Goal: Transaction & Acquisition: Purchase product/service

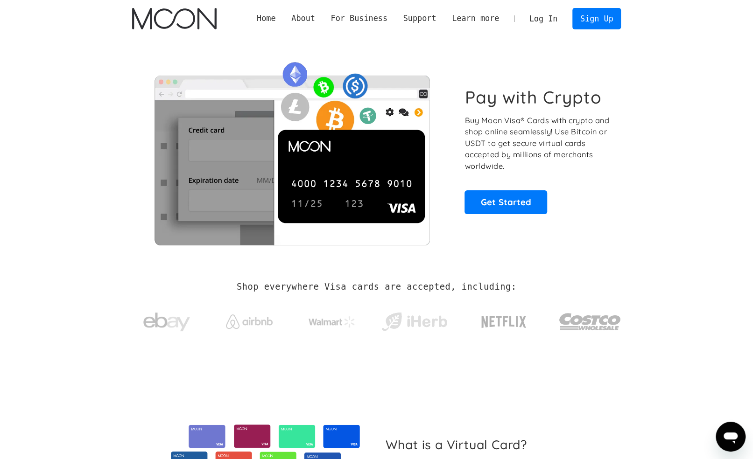
click at [552, 17] on link "Log In" at bounding box center [544, 18] width 44 height 21
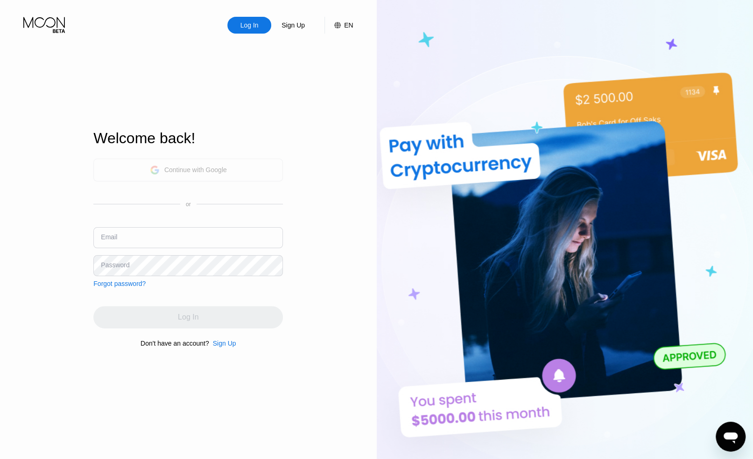
click at [167, 167] on div "Continue with Google" at bounding box center [195, 169] width 63 height 7
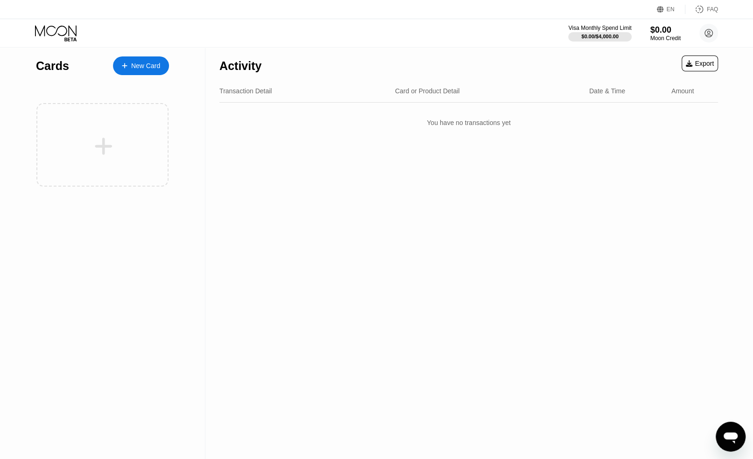
click at [139, 71] on div "New Card" at bounding box center [141, 65] width 56 height 19
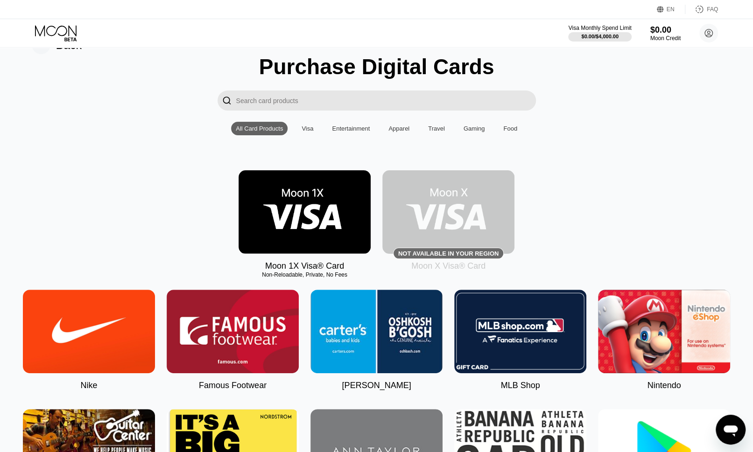
scroll to position [47, 0]
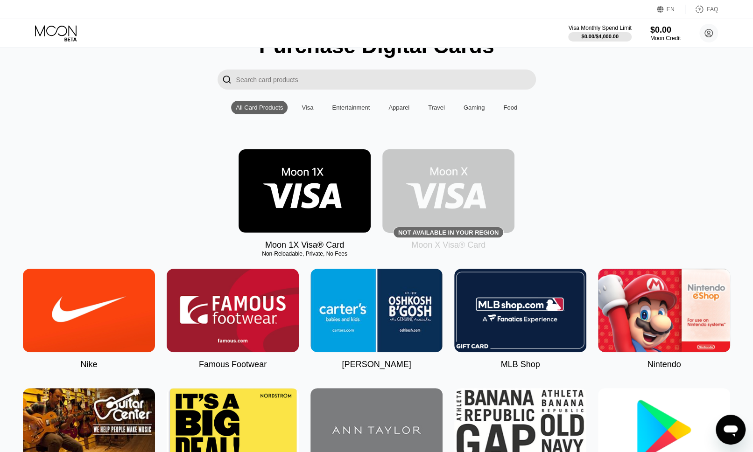
click at [314, 220] on img at bounding box center [305, 191] width 132 height 84
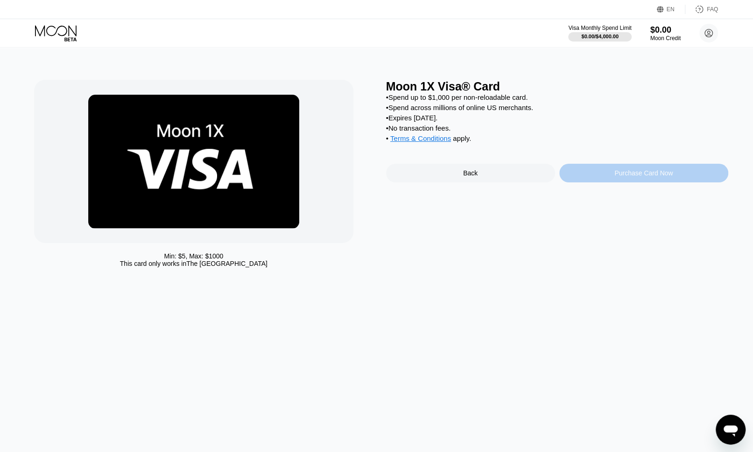
click at [613, 183] on div "Purchase Card Now" at bounding box center [643, 173] width 169 height 19
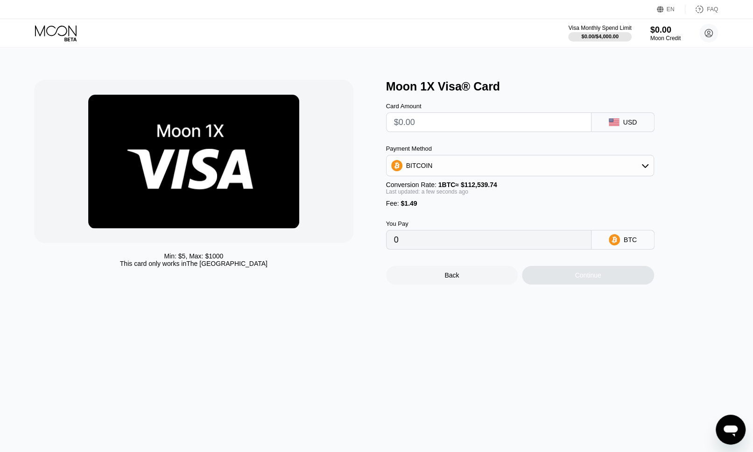
click at [625, 171] on div "BITCOIN" at bounding box center [520, 165] width 267 height 19
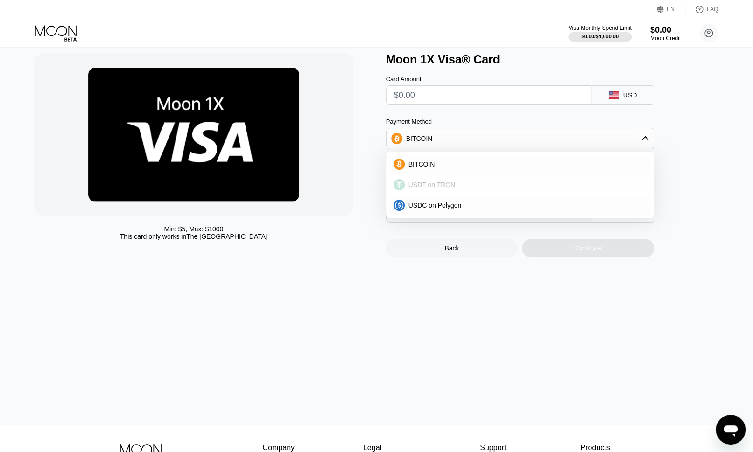
scroll to position [93, 0]
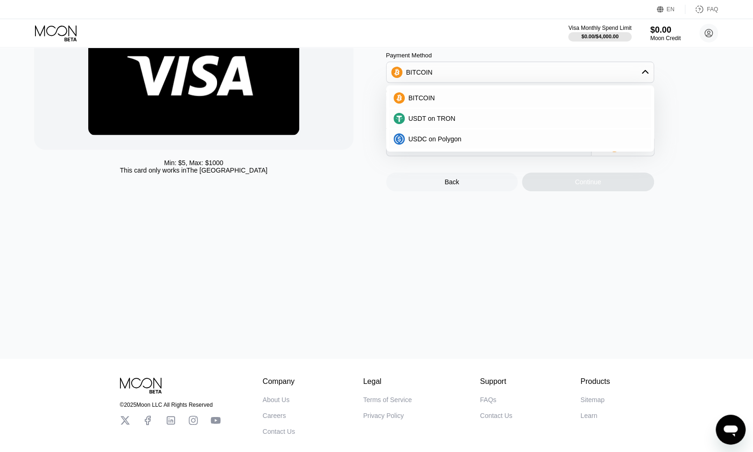
click at [677, 257] on div "Min: $ 5 , Max: $ 1000 This card only works in The United States Moon 1X Visa® …" at bounding box center [377, 156] width 760 height 405
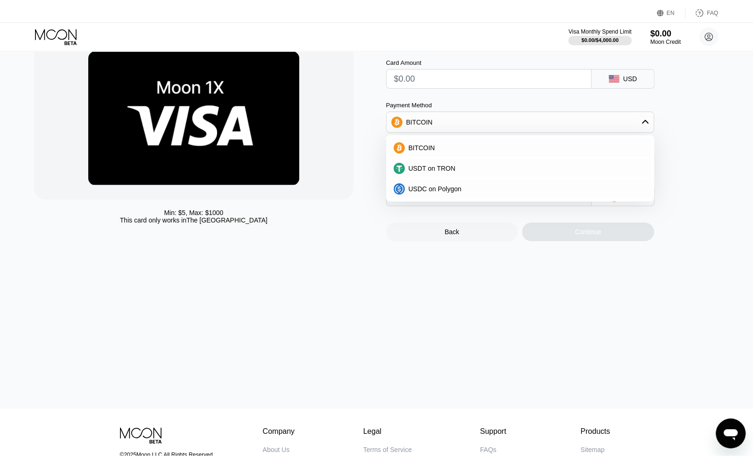
scroll to position [0, 0]
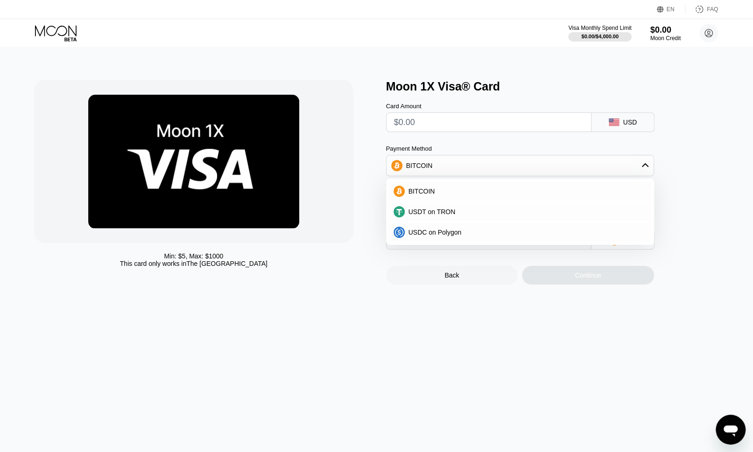
click at [263, 294] on div "Min: $ 5 , Max: $ 1000 This card only works in The United States Moon 1X Visa® …" at bounding box center [377, 249] width 760 height 405
click at [308, 296] on div "Min: $ 5 , Max: $ 1000 This card only works in The United States Moon 1X Visa® …" at bounding box center [377, 249] width 760 height 405
click at [426, 216] on span "USDT on TRON" at bounding box center [432, 211] width 47 height 7
type input "0.00"
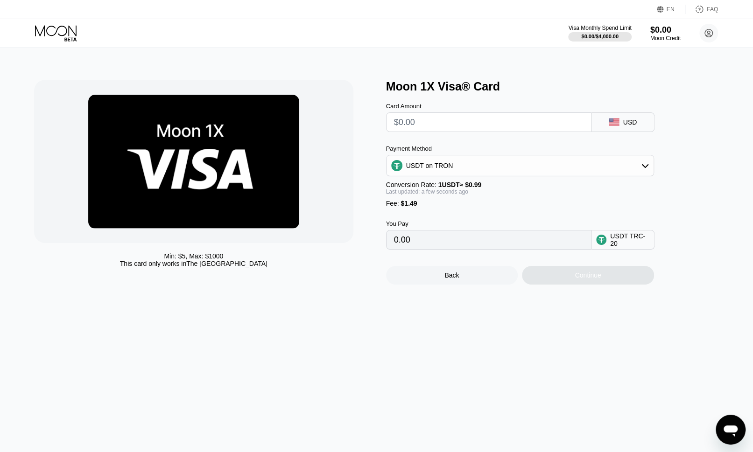
click at [424, 244] on input "0.00" at bounding box center [489, 240] width 190 height 19
drag, startPoint x: 417, startPoint y: 246, endPoint x: 384, endPoint y: 247, distance: 33.7
click at [384, 247] on div "Min: $ 5 , Max: $ 1000 This card only works in The United States Moon 1X Visa® …" at bounding box center [376, 182] width 685 height 205
click at [426, 249] on input "0.00" at bounding box center [489, 240] width 190 height 19
click at [441, 246] on input "0.00" at bounding box center [489, 240] width 190 height 19
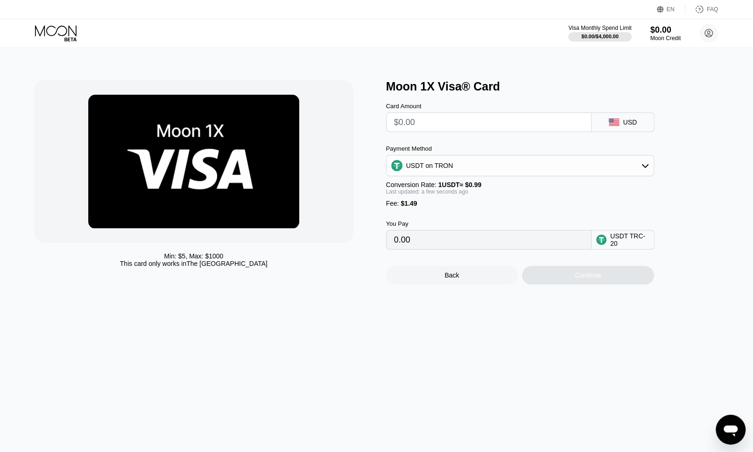
click at [431, 124] on input "text" at bounding box center [489, 122] width 190 height 19
type input "$1"
type input "2.52"
type input "$16"
type input "17.67"
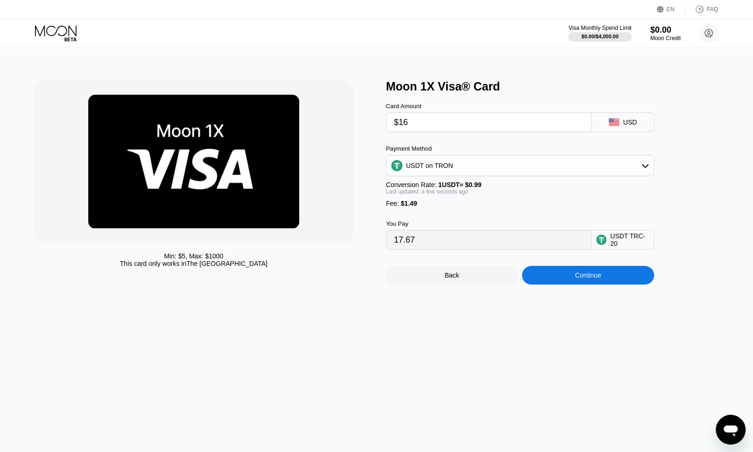
type input "$165"
type input "168.17"
type input "$165"
click at [371, 325] on div "Min: $ 5 , Max: $ 1000 This card only works in The United States Moon 1X Visa® …" at bounding box center [377, 249] width 760 height 405
click at [617, 34] on div "$0.00 / $4,000.00" at bounding box center [600, 37] width 38 height 6
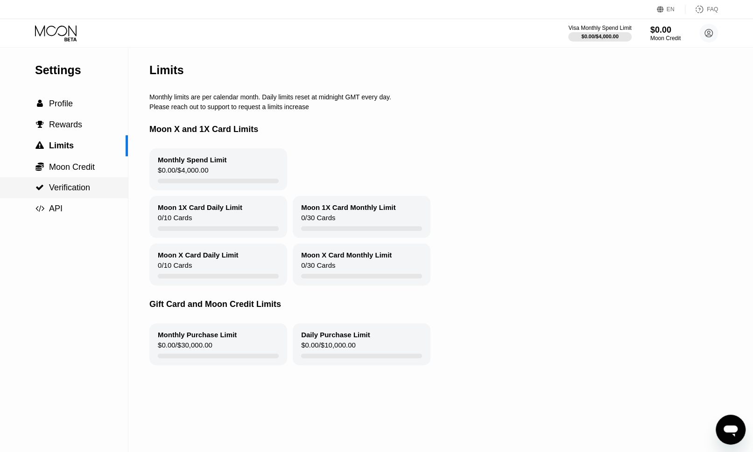
click at [92, 190] on div " Verification" at bounding box center [64, 188] width 128 height 10
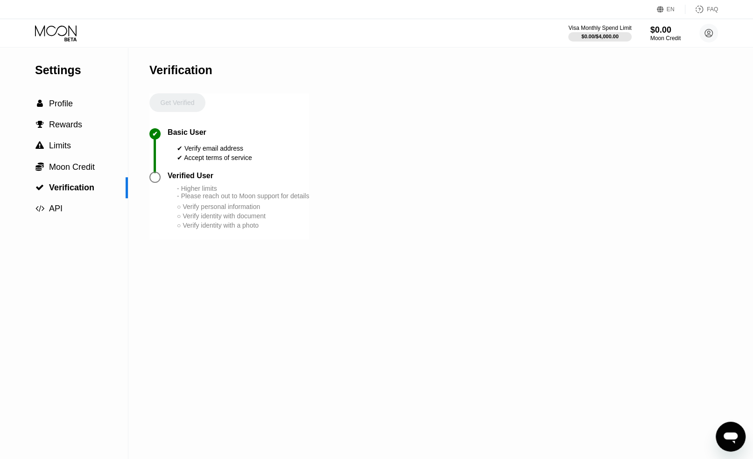
click at [154, 182] on div at bounding box center [154, 177] width 11 height 11
click at [72, 113] on div " Profile" at bounding box center [64, 103] width 128 height 21
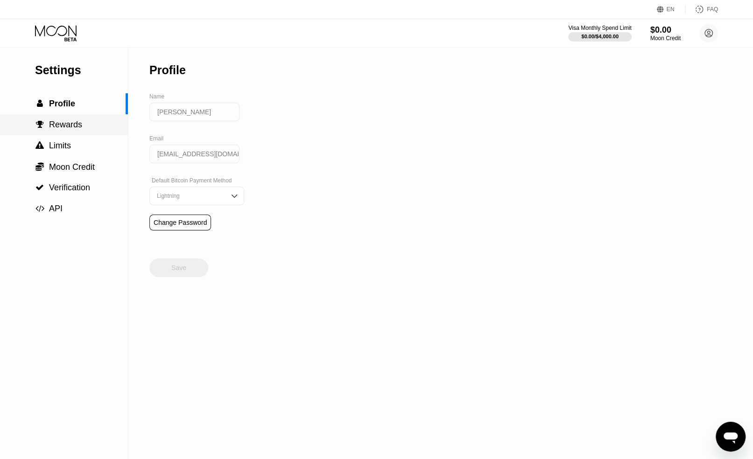
click at [64, 124] on span "Rewards" at bounding box center [65, 124] width 33 height 9
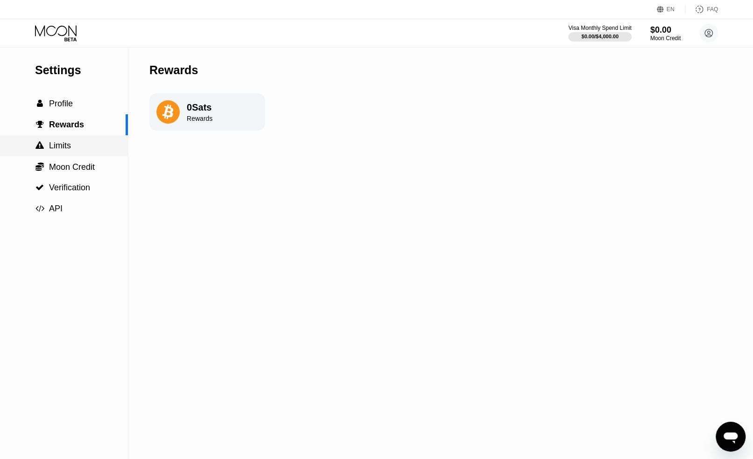
click at [59, 142] on span "Limits" at bounding box center [60, 145] width 22 height 9
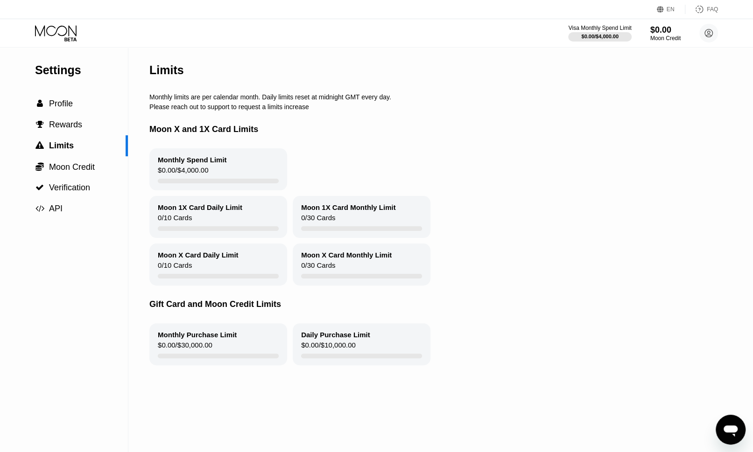
drag, startPoint x: 310, startPoint y: 113, endPoint x: 160, endPoint y: 101, distance: 150.8
click at [160, 101] on div "Limits Monthly limits are per calendar month. Daily limits reset at midnight GM…" at bounding box center [450, 249] width 602 height 405
click at [59, 31] on icon at bounding box center [56, 33] width 43 height 16
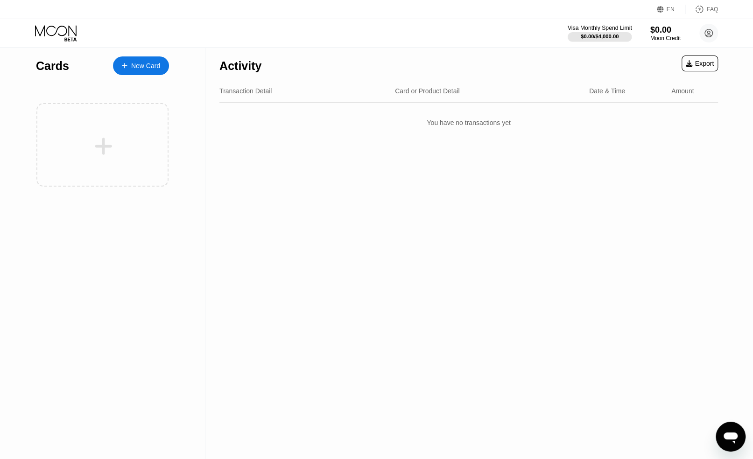
click at [599, 34] on div "$0.00 / $4,000.00" at bounding box center [600, 37] width 38 height 6
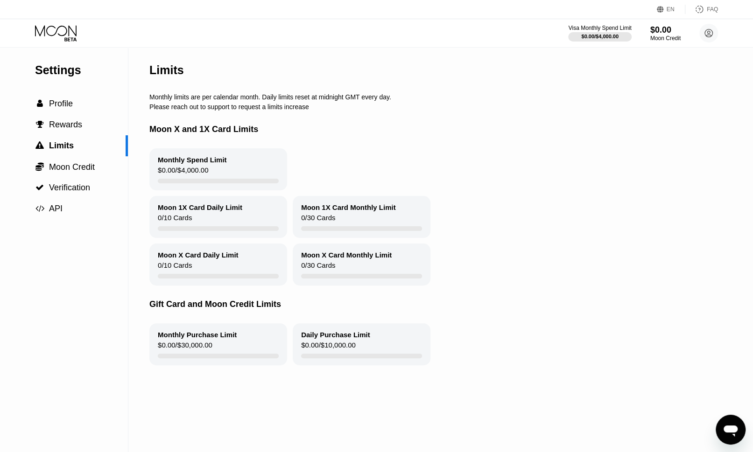
click at [176, 169] on div "Monthly Spend Limit $0.00 / $4,000.00" at bounding box center [218, 169] width 138 height 42
click at [197, 212] on div "Moon 1X Card Daily Limit" at bounding box center [200, 208] width 85 height 8
click at [84, 168] on span "Moon Credit" at bounding box center [72, 166] width 46 height 9
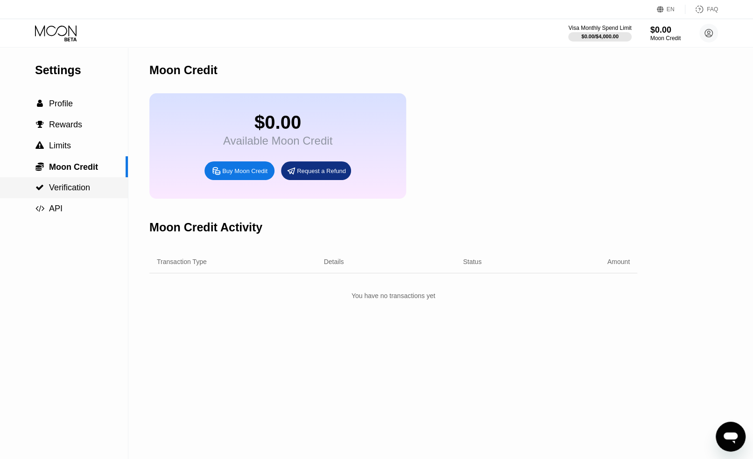
click at [72, 189] on span "Verification" at bounding box center [69, 187] width 41 height 9
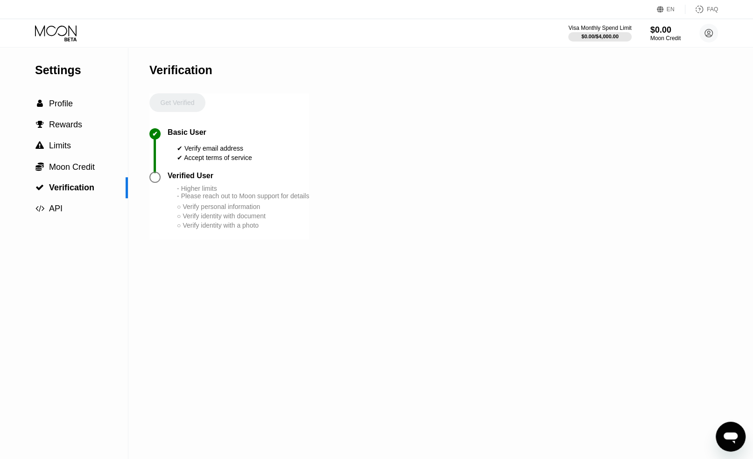
click at [184, 106] on div "Get Verified" at bounding box center [177, 110] width 56 height 35
click at [72, 129] on span "Rewards" at bounding box center [65, 124] width 33 height 9
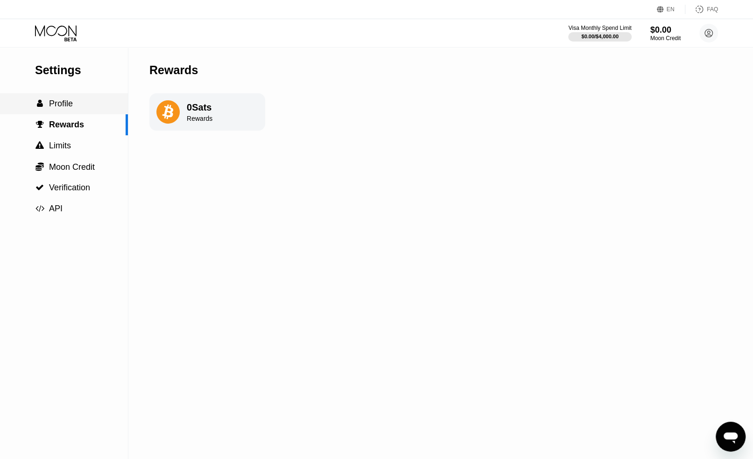
click at [76, 105] on div " Profile" at bounding box center [64, 104] width 128 height 10
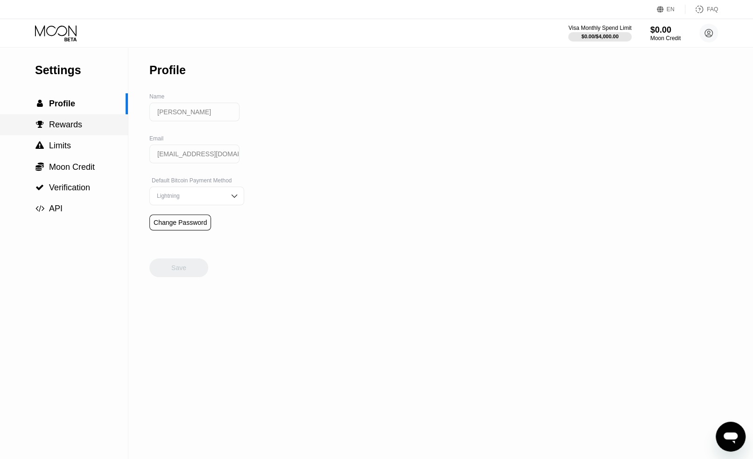
click at [67, 125] on span "Rewards" at bounding box center [65, 124] width 33 height 9
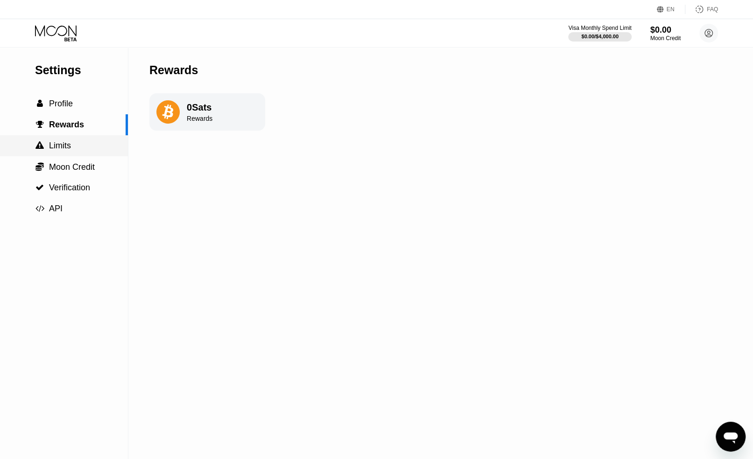
click at [58, 150] on span "Limits" at bounding box center [60, 145] width 22 height 9
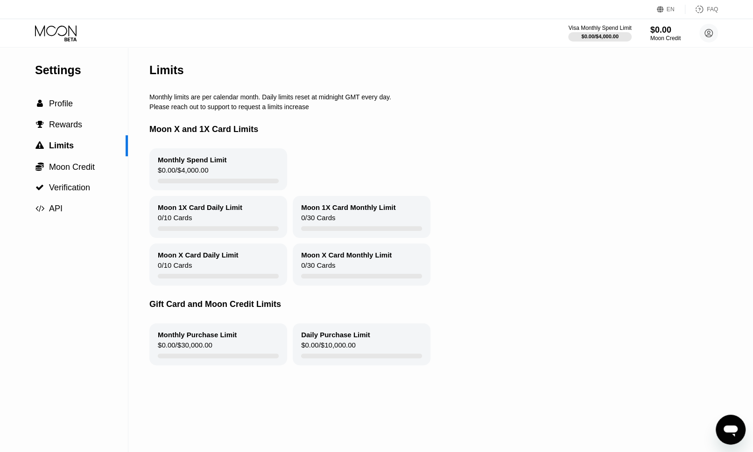
click at [171, 164] on div "Monthly Spend Limit" at bounding box center [192, 160] width 69 height 8
click at [184, 336] on div "Monthly Purchase Limit" at bounding box center [197, 335] width 79 height 8
click at [199, 286] on div "Moon X Card Daily Limit 0 / 10 Cards" at bounding box center [218, 265] width 138 height 42
click at [669, 41] on div "Moon Credit" at bounding box center [665, 38] width 31 height 7
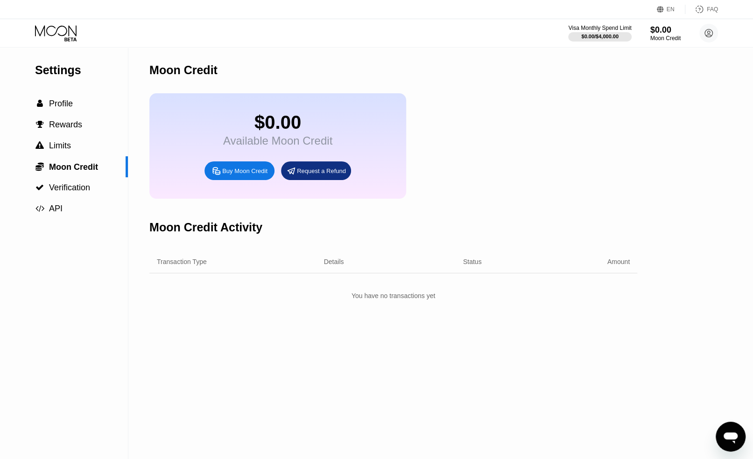
click at [235, 175] on div "Buy Moon Credit" at bounding box center [244, 171] width 45 height 8
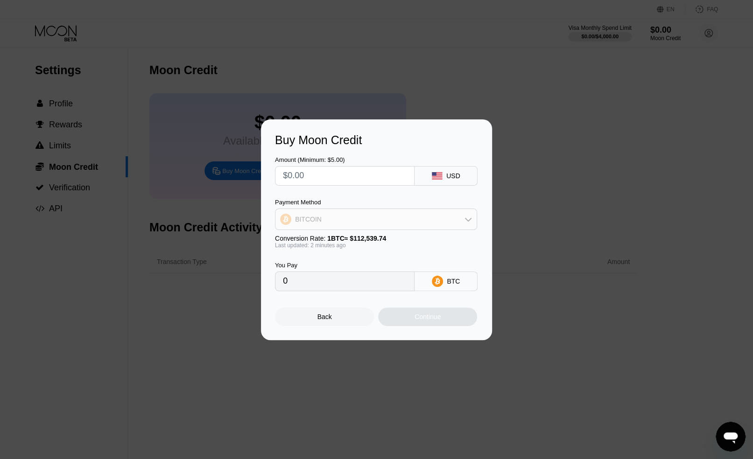
click at [456, 221] on div "BITCOIN" at bounding box center [375, 219] width 201 height 19
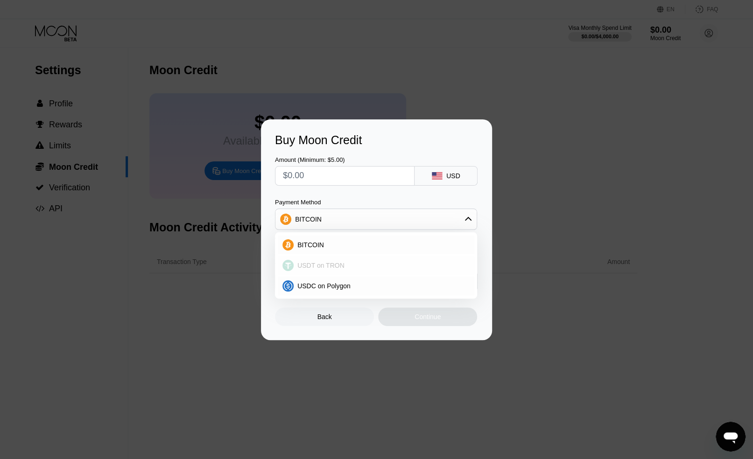
click at [318, 266] on span "USDT on TRON" at bounding box center [320, 265] width 47 height 7
type input "0.00"
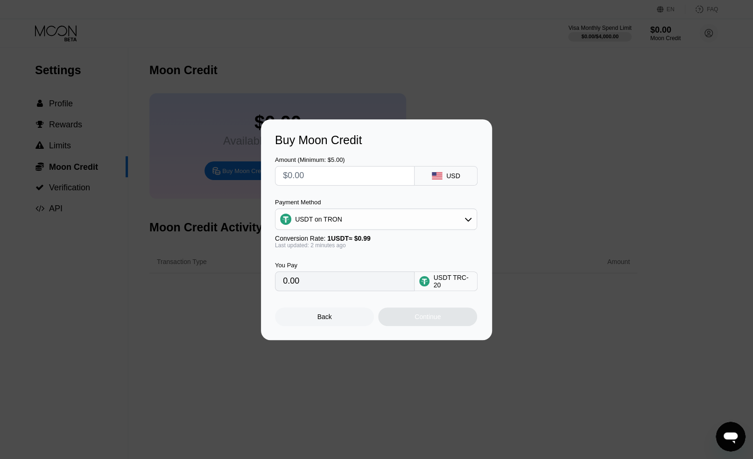
click at [552, 188] on div "Buy Moon Credit Amount (Minimum: $5.00) USD Payment Method USDT on TRON Convers…" at bounding box center [376, 230] width 753 height 221
click at [344, 317] on div "Back" at bounding box center [324, 317] width 99 height 19
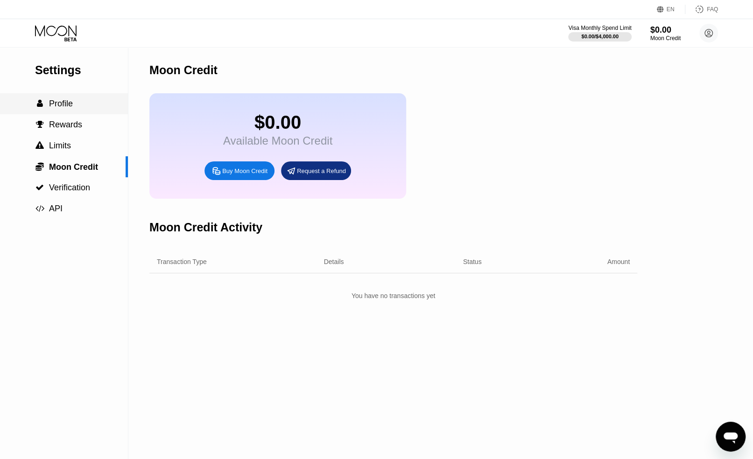
click at [58, 108] on span "Profile" at bounding box center [61, 103] width 24 height 9
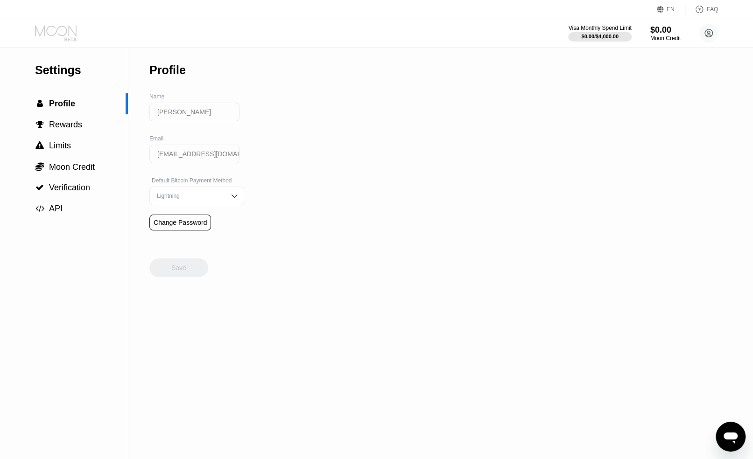
click at [73, 31] on icon at bounding box center [56, 30] width 42 height 11
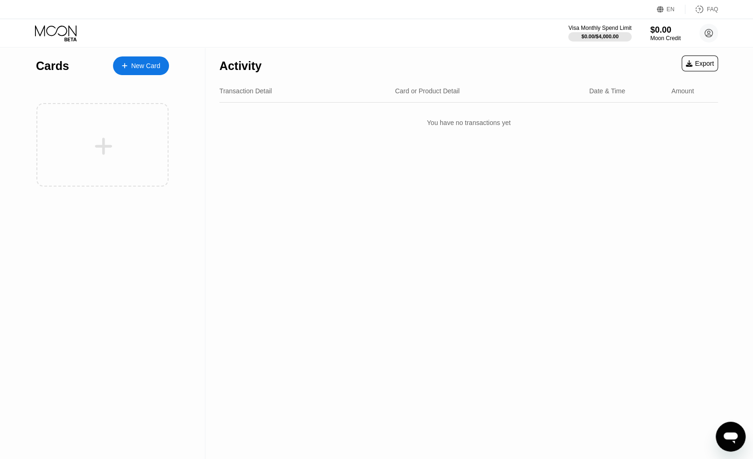
click at [73, 31] on icon at bounding box center [56, 30] width 42 height 11
click at [59, 29] on icon at bounding box center [56, 33] width 43 height 16
click at [151, 65] on div "New Card" at bounding box center [145, 66] width 29 height 8
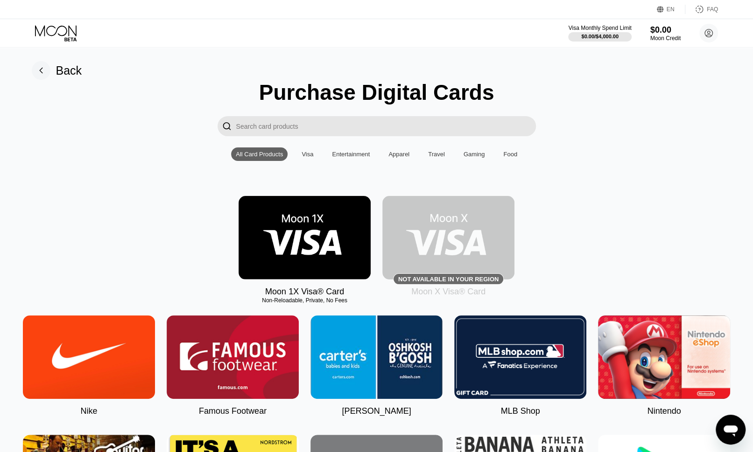
click at [340, 136] on input "Search card products" at bounding box center [386, 126] width 300 height 20
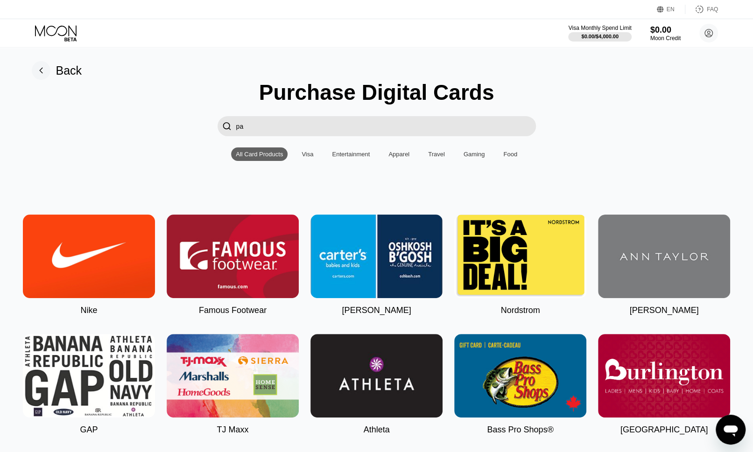
type input "p"
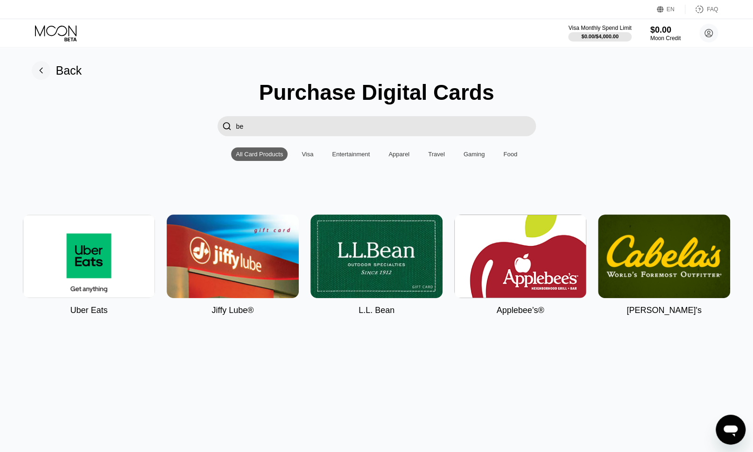
click at [305, 158] on div "Visa" at bounding box center [308, 154] width 12 height 7
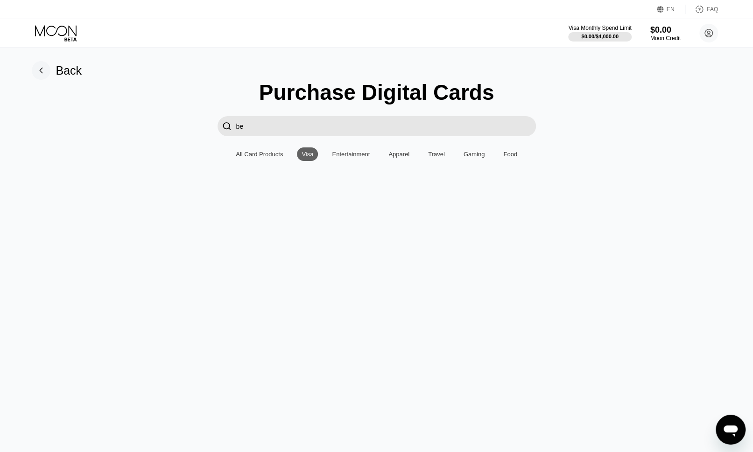
click at [269, 129] on input "be" at bounding box center [386, 126] width 300 height 20
type input "b"
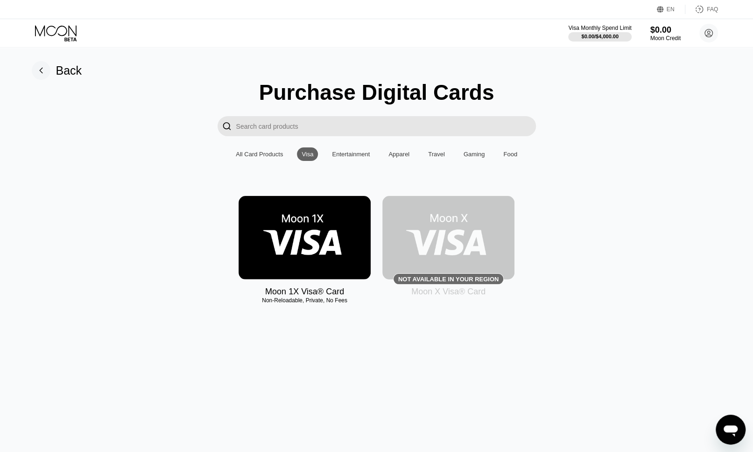
click at [122, 191] on div "Purchase Digital Cards  All Card Products Visa Entertainment Apparel Travel Ga…" at bounding box center [377, 198] width 732 height 236
click at [282, 258] on img at bounding box center [305, 238] width 132 height 84
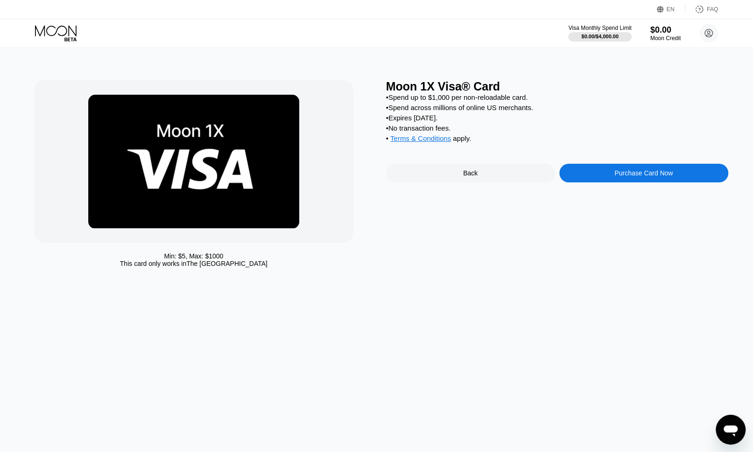
click at [401, 142] on span "Terms & Conditions" at bounding box center [420, 138] width 61 height 8
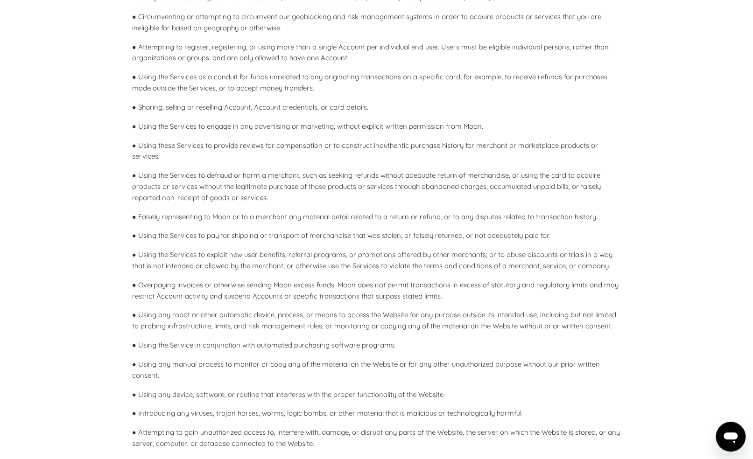
scroll to position [1494, 0]
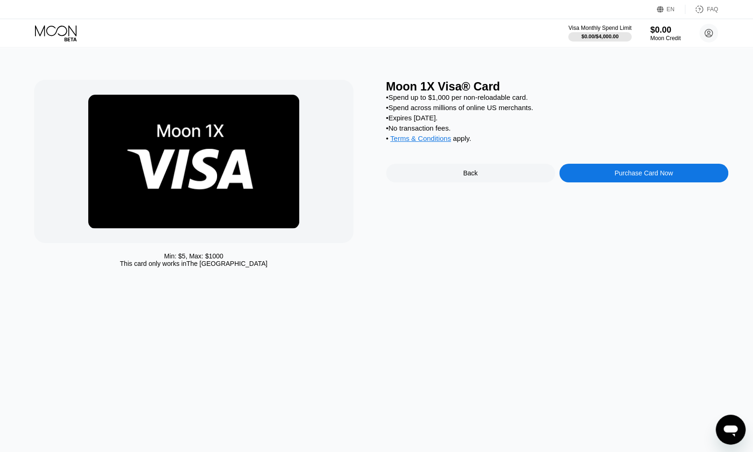
click at [62, 31] on icon at bounding box center [56, 33] width 43 height 16
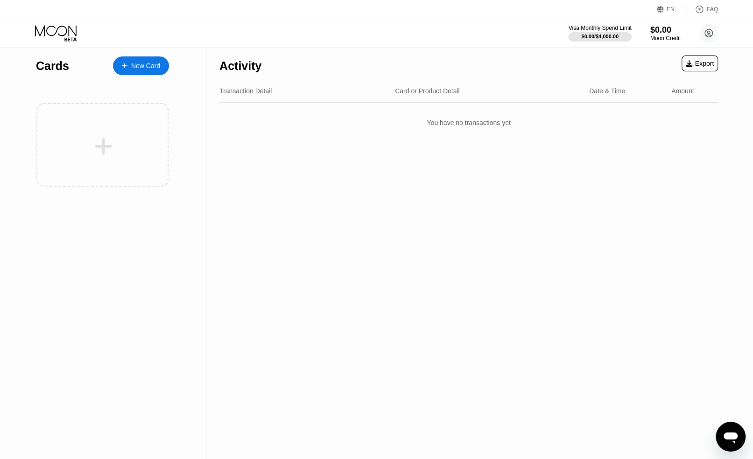
click at [732, 438] on icon "Open messaging window" at bounding box center [731, 438] width 14 height 11
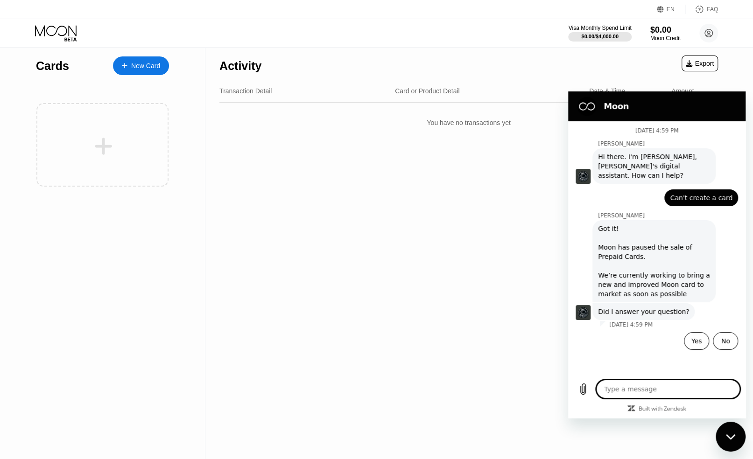
click at [681, 389] on textarea at bounding box center [668, 389] width 144 height 19
type textarea "h"
type textarea "x"
type textarea "he"
type textarea "x"
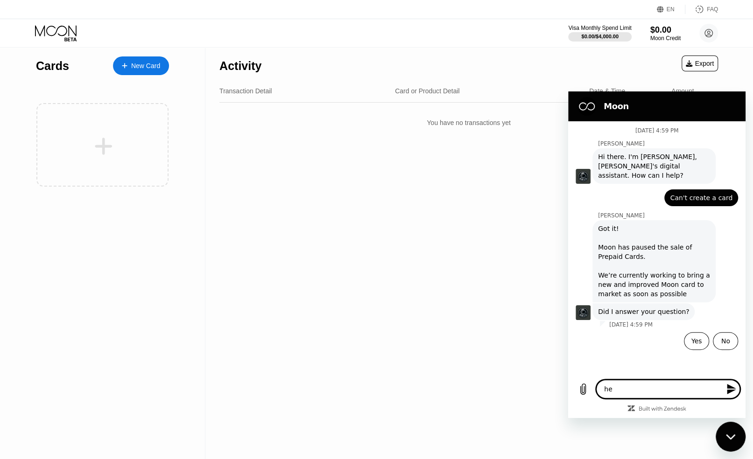
type textarea "hel"
type textarea "x"
type textarea "hell"
type textarea "x"
type textarea "hello"
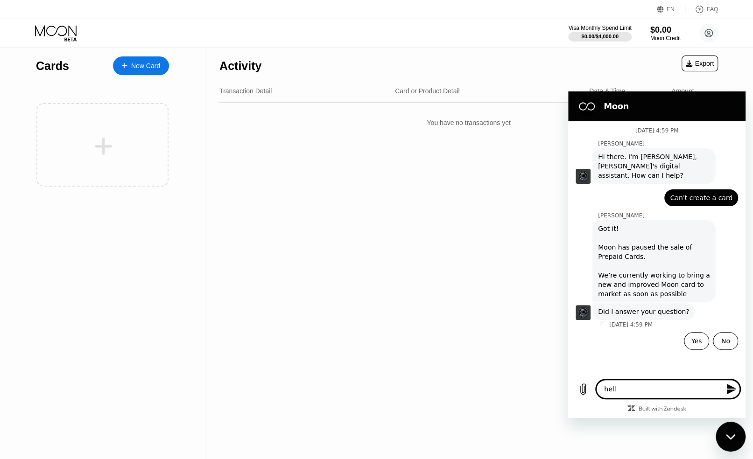
type textarea "x"
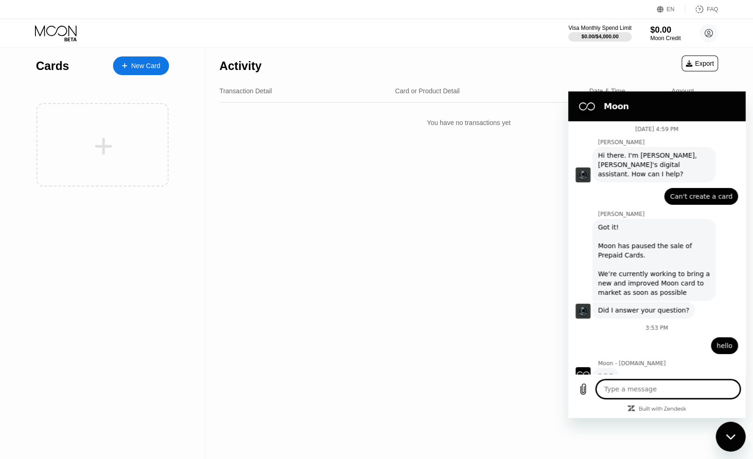
scroll to position [0, 0]
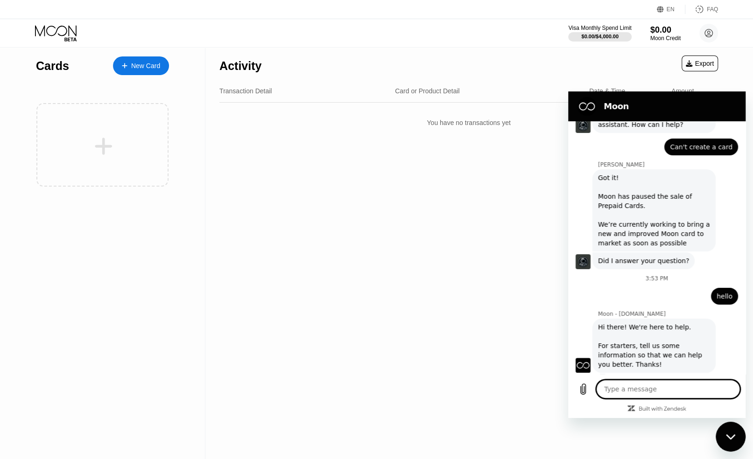
type textarea "x"
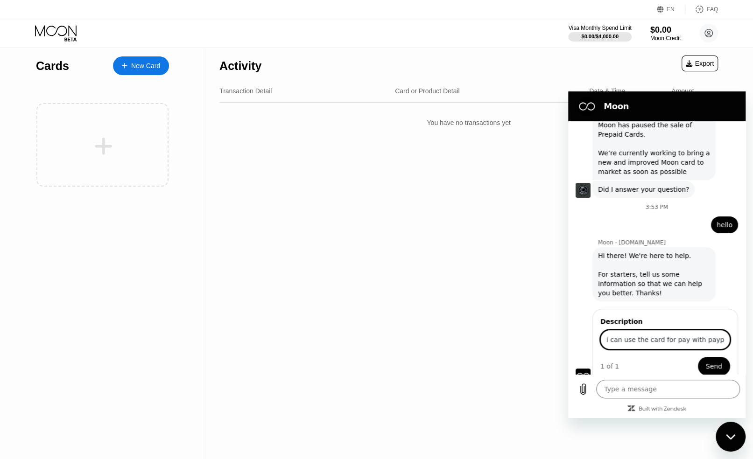
scroll to position [0, 1]
type input "i can use the card for pay with paypal ?"
click at [698, 357] on button "Send" at bounding box center [714, 366] width 32 height 19
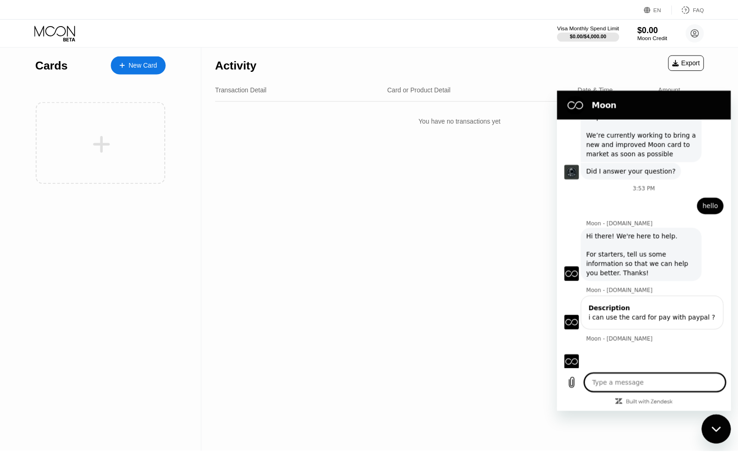
scroll to position [140, 0]
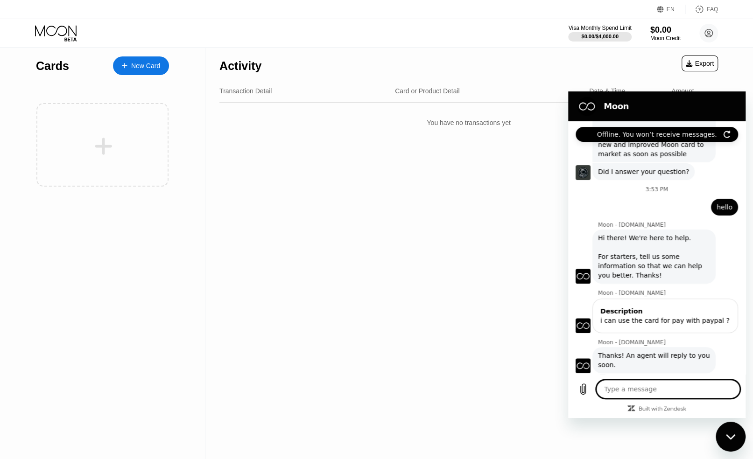
type textarea "x"
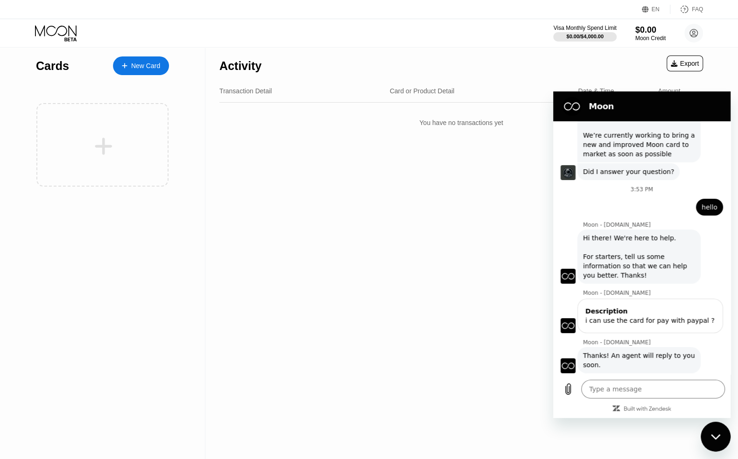
click at [142, 68] on div "New Card" at bounding box center [145, 66] width 29 height 8
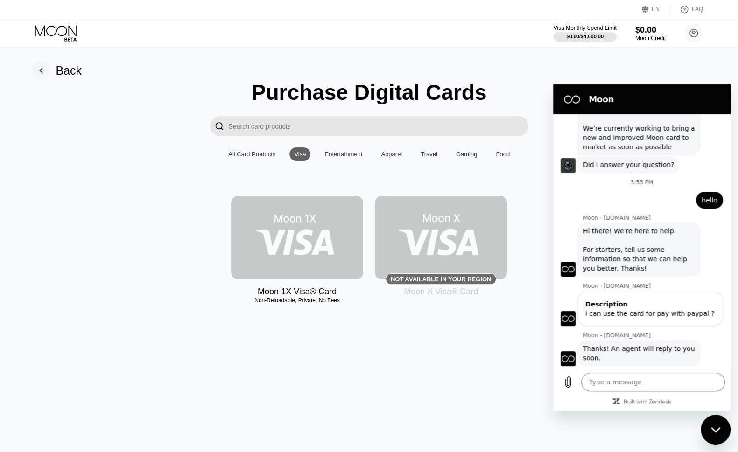
click at [315, 263] on img at bounding box center [297, 238] width 132 height 84
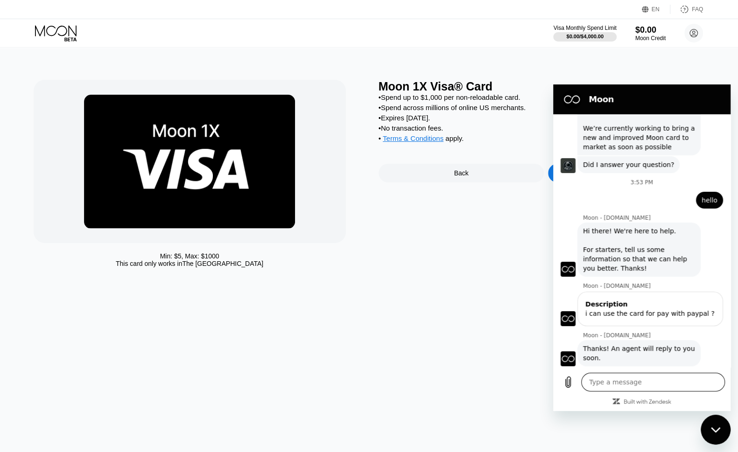
click at [631, 384] on textarea at bounding box center [653, 382] width 144 height 19
type textarea "h"
type textarea "x"
type textarea "he"
type textarea "x"
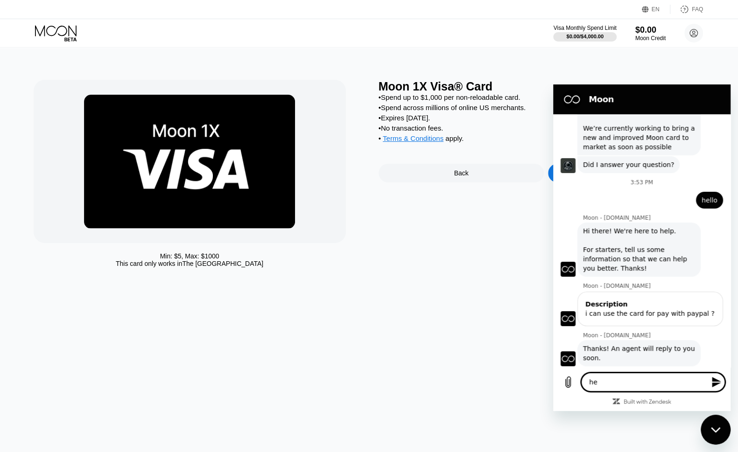
type textarea "hel"
type textarea "x"
type textarea "hell"
type textarea "x"
type textarea "hello"
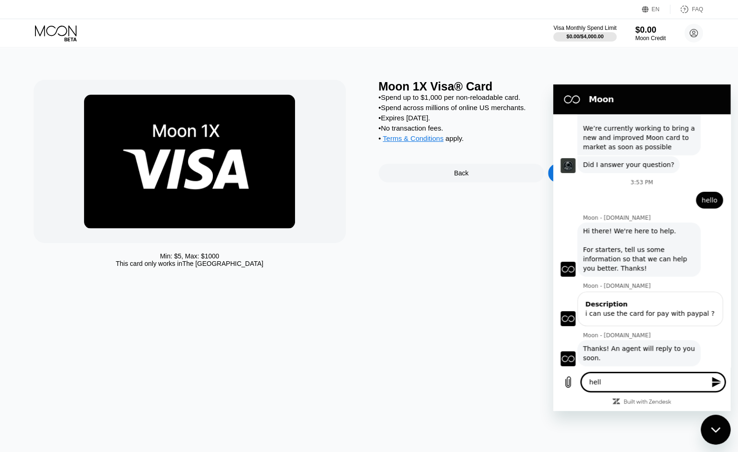
type textarea "x"
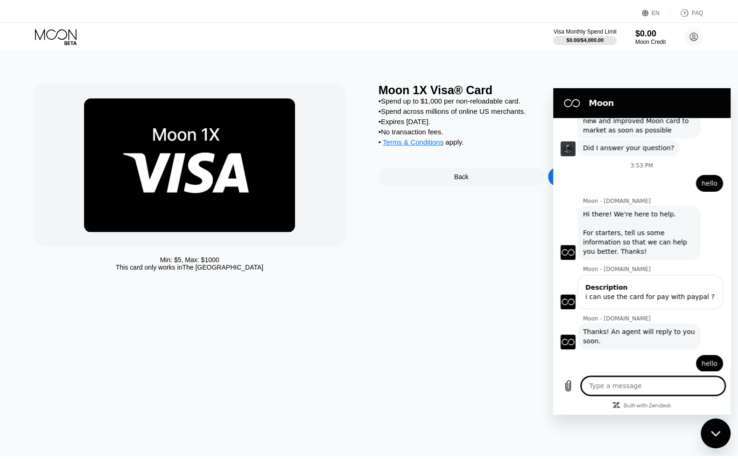
scroll to position [162, 0]
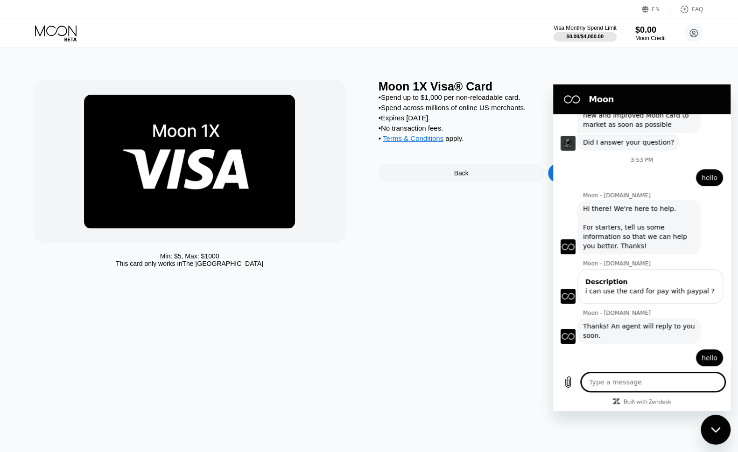
click at [386, 282] on div "Min: $ 5 , Max: $ 1000 This card only works in The United States Moon 1X Visa® …" at bounding box center [369, 249] width 745 height 405
click at [312, 330] on div "Min: $ 5 , Max: $ 1000 This card only works in The United States Moon 1X Visa® …" at bounding box center [369, 249] width 745 height 405
click at [470, 234] on div "Moon 1X Visa® Card • Spend up to $1,000 per non-reloadable card. • Spend across…" at bounding box center [547, 176] width 336 height 192
click at [559, 110] on section "Moon" at bounding box center [641, 100] width 177 height 30
click at [707, 430] on div "Close messaging window" at bounding box center [716, 430] width 28 height 28
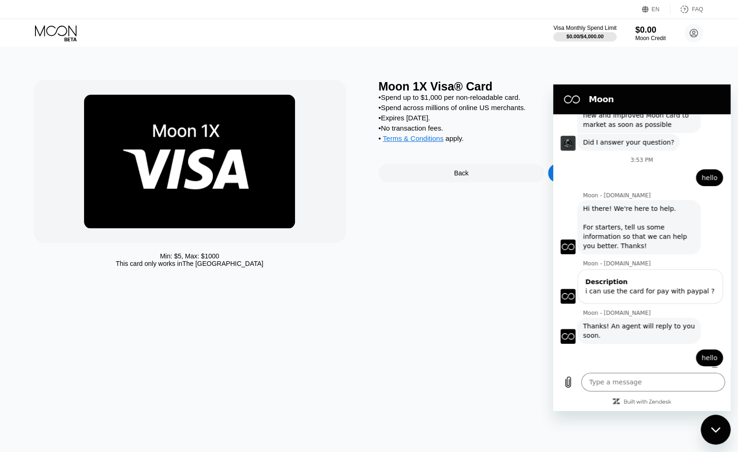
type textarea "x"
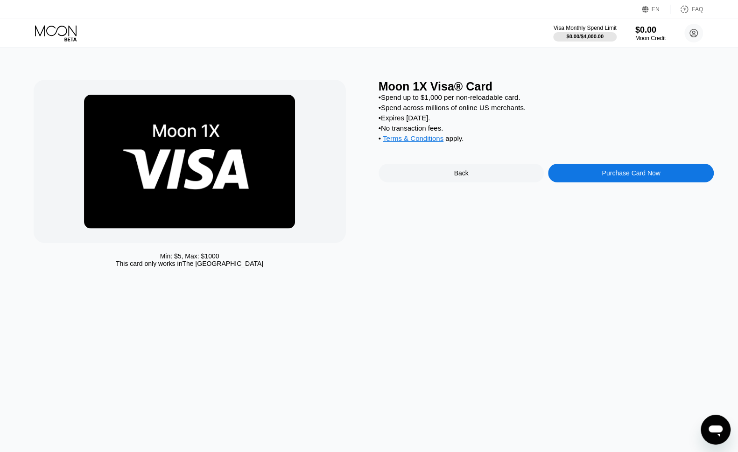
click at [616, 183] on div "Purchase Card Now" at bounding box center [631, 173] width 166 height 19
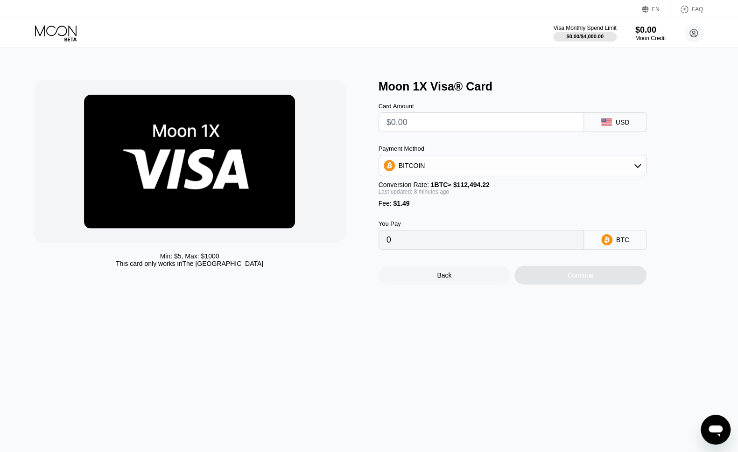
click at [427, 168] on div "BITCOIN" at bounding box center [512, 165] width 267 height 19
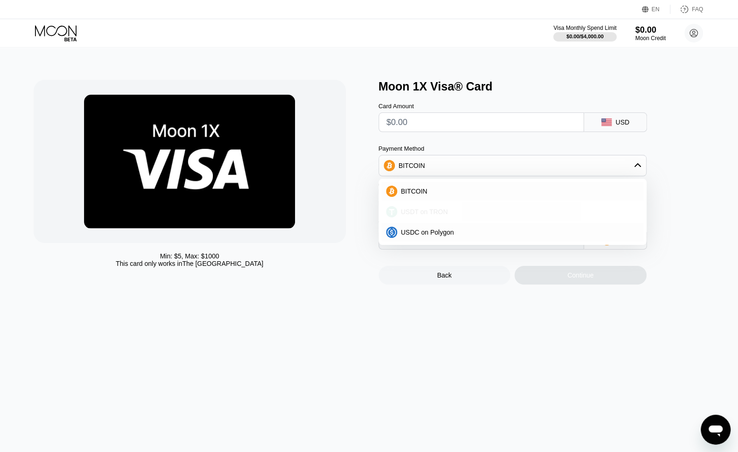
click at [425, 211] on span "USDT on TRON" at bounding box center [424, 211] width 47 height 7
type input "0.00"
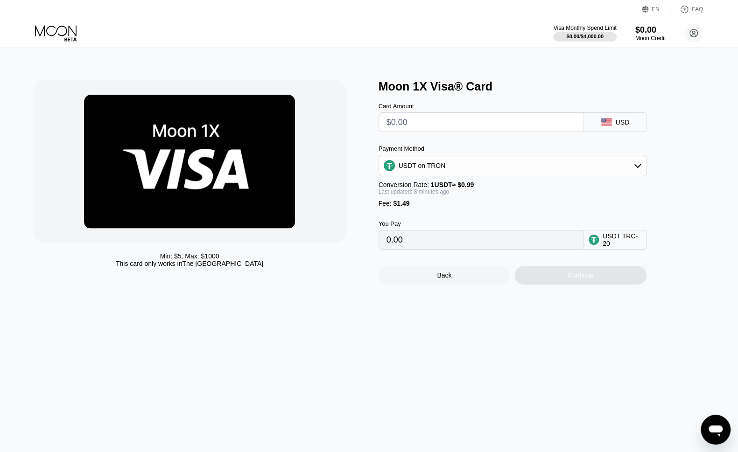
click at [438, 128] on input "text" at bounding box center [482, 122] width 190 height 19
type input "$1"
type input "2.52"
type input "$16"
type input "17.67"
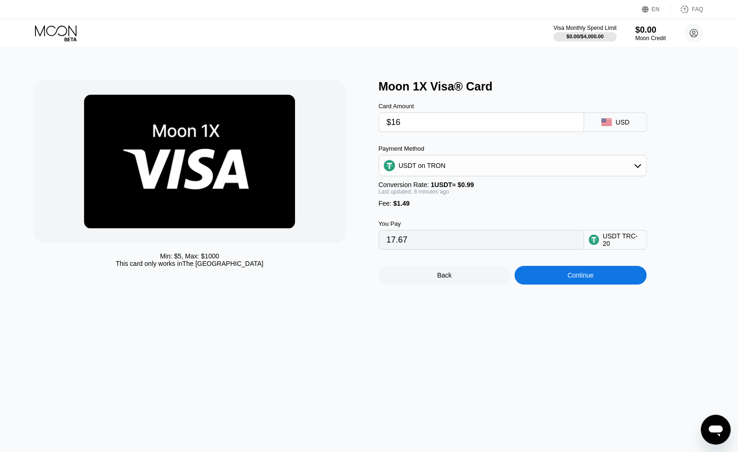
type input "$165"
type input "168.17"
type input "$165"
click at [575, 279] on div "Continue" at bounding box center [580, 275] width 26 height 7
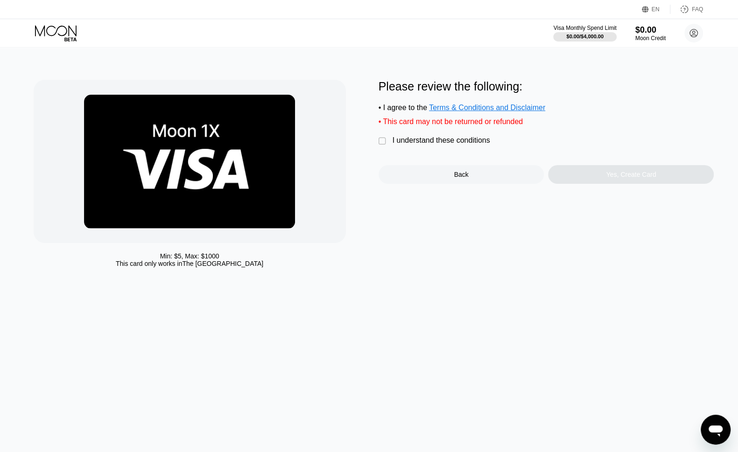
click at [382, 144] on div "" at bounding box center [383, 141] width 9 height 9
click at [607, 184] on div "Yes, Create Card" at bounding box center [631, 174] width 166 height 19
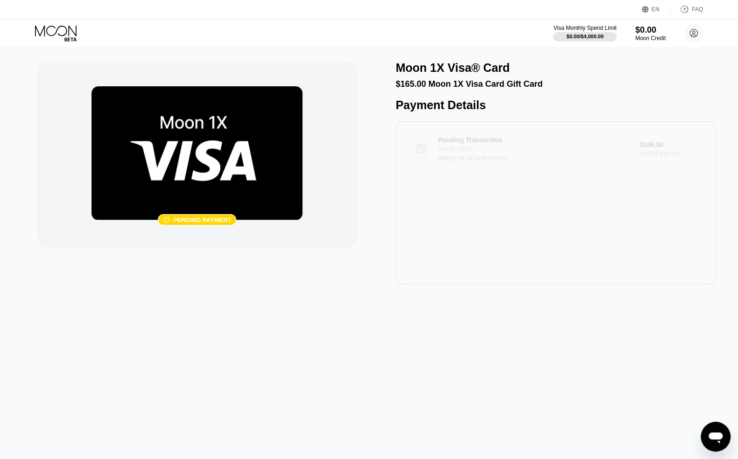
click at [469, 150] on div "Pending Transaction 168.18 USDT Waiting for 19 confirmations" at bounding box center [537, 148] width 199 height 25
type textarea "x"
click at [663, 148] on div "$166.50" at bounding box center [671, 144] width 62 height 7
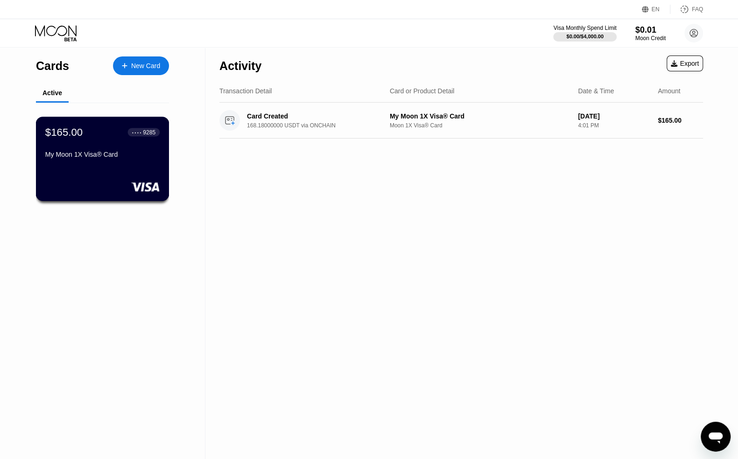
click at [142, 131] on div "● ● ● ● 9285" at bounding box center [143, 132] width 23 height 7
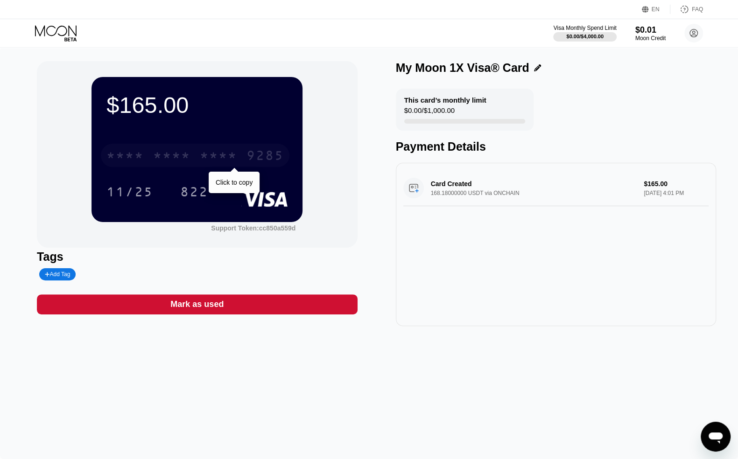
click at [268, 158] on div "9285" at bounding box center [265, 156] width 37 height 15
click at [234, 160] on div "2056" at bounding box center [218, 156] width 37 height 15
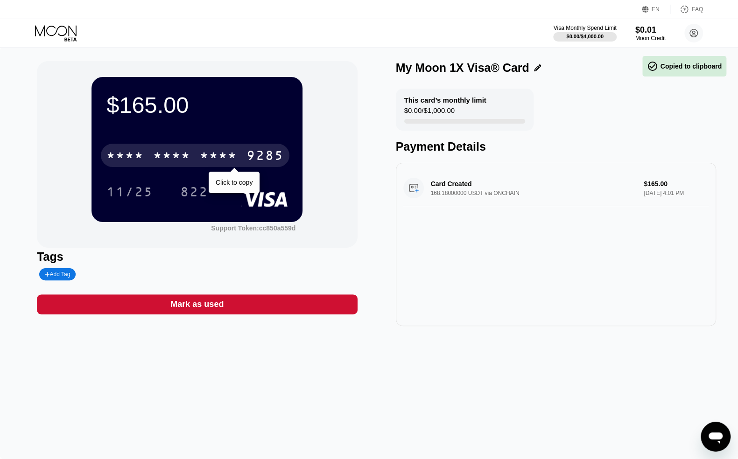
click at [217, 160] on div "* * * *" at bounding box center [218, 156] width 37 height 15
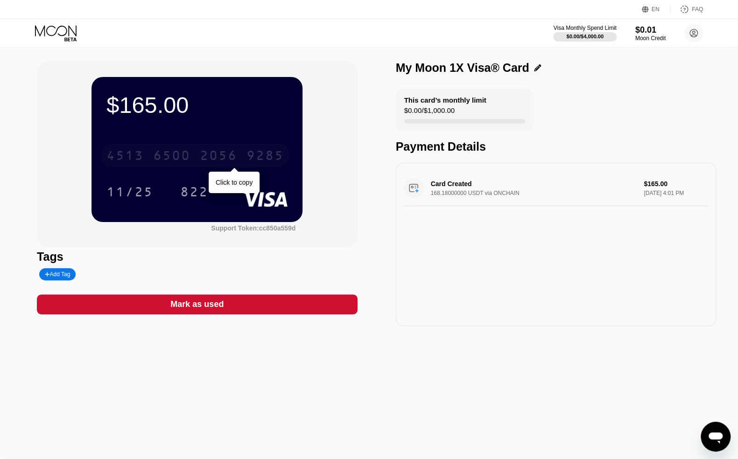
click at [212, 161] on div "2056" at bounding box center [218, 156] width 37 height 15
click at [224, 158] on div "* * * *" at bounding box center [218, 156] width 37 height 15
click at [35, 9] on div "EN Language Select an item Save FAQ" at bounding box center [369, 9] width 738 height 19
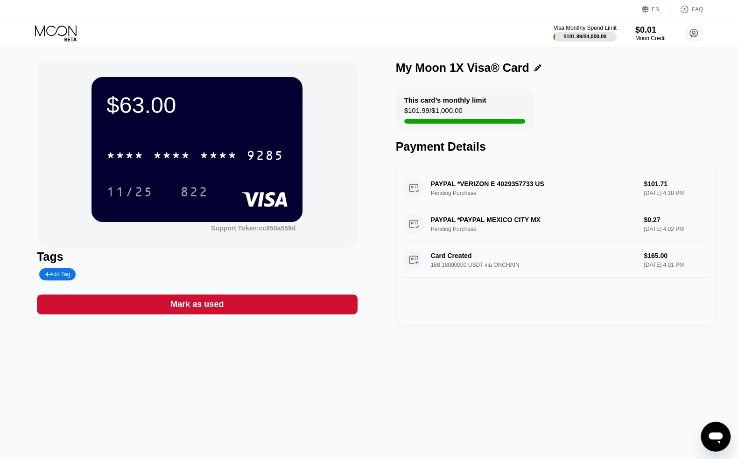
click at [109, 405] on div "$63.00 * * * * * * * * * * * * 9285 11/25 822 Support Token: cc850a559d Tags Ad…" at bounding box center [369, 253] width 738 height 412
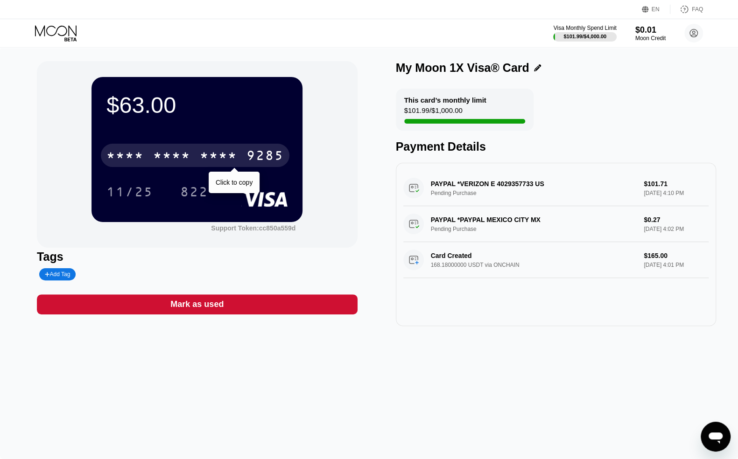
click at [152, 164] on div "* * * * * * * * * * * * 9285" at bounding box center [195, 155] width 189 height 23
